Goal: Communication & Community: Answer question/provide support

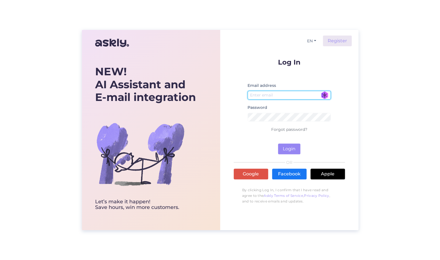
click at [284, 96] on input "email" at bounding box center [290, 95] width 84 height 9
click at [0, 260] on com-1password-button at bounding box center [0, 260] width 0 height 0
type input "[EMAIL_ADDRESS][DOMAIN_NAME]"
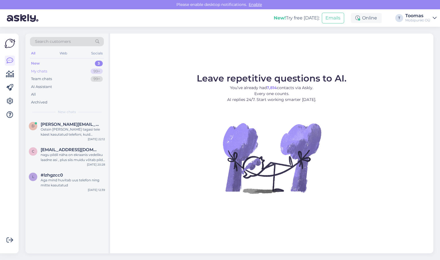
click at [64, 70] on div "My chats 99+" at bounding box center [67, 71] width 74 height 8
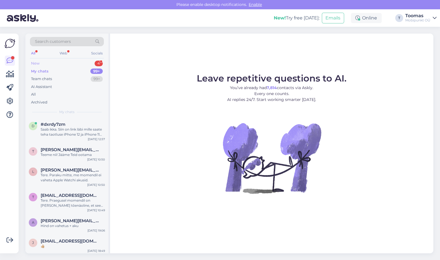
click at [58, 65] on div "New 4" at bounding box center [67, 64] width 74 height 8
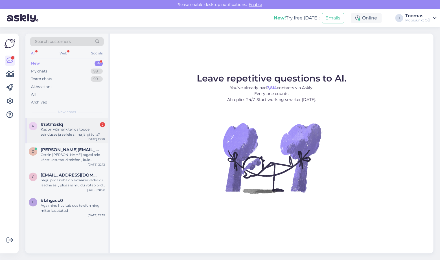
click at [67, 125] on div "#r5tm5slq 2" at bounding box center [73, 124] width 64 height 5
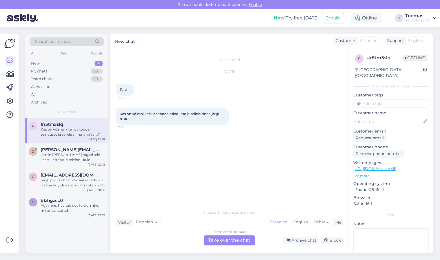
click at [224, 238] on div "Estonian to Estonian Take over the chat" at bounding box center [229, 240] width 51 height 10
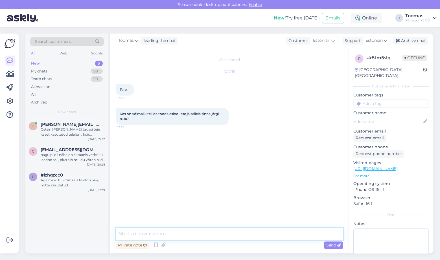
click at [224, 238] on textarea at bounding box center [229, 234] width 227 height 12
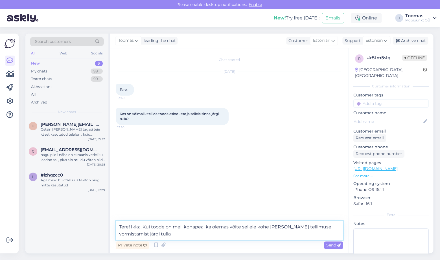
type textarea "Tere! Ikka. Kui toode on meil kohapeal ka olemas võite sellele kohe [PERSON_NAM…"
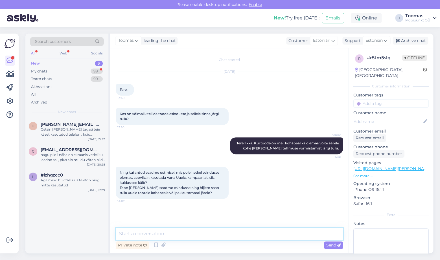
click at [176, 234] on textarea at bounding box center [229, 234] width 227 height 12
type textarea "See oleks üks variant kui vahepeal [PERSON_NAME] seadet pole vaja kasutada."
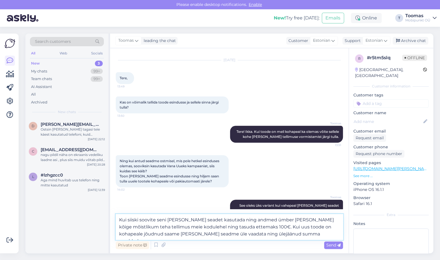
type textarea "Kui siiski soovite seni [PERSON_NAME] seadet kasutada ning andmed ümber [PERSON…"
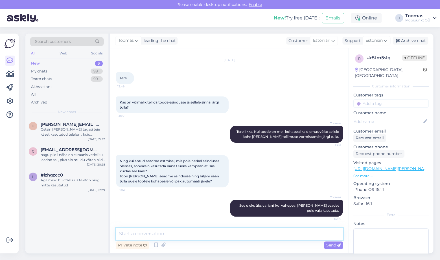
scroll to position [56, 0]
